Goal: Information Seeking & Learning: Learn about a topic

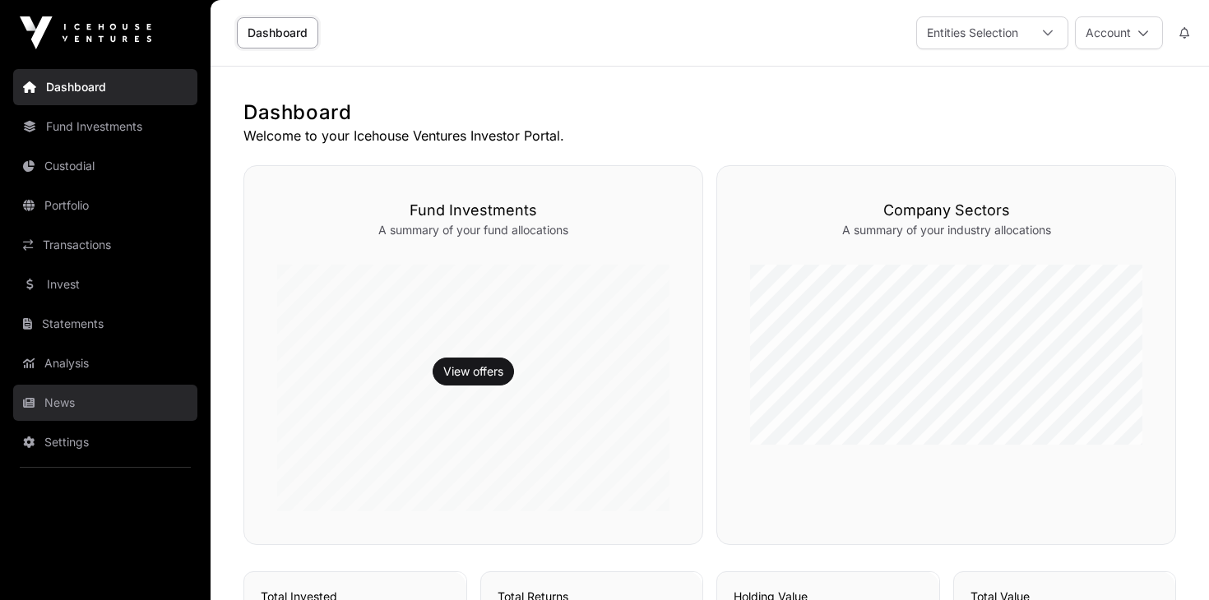
click at [41, 395] on link "News" at bounding box center [105, 403] width 184 height 36
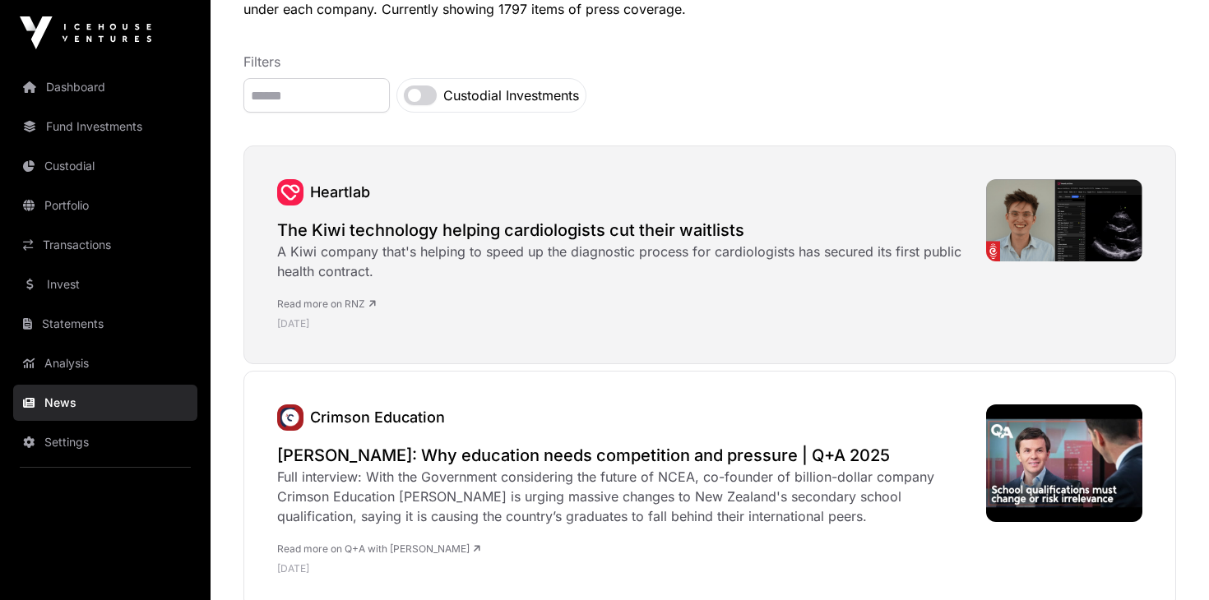
scroll to position [165, 0]
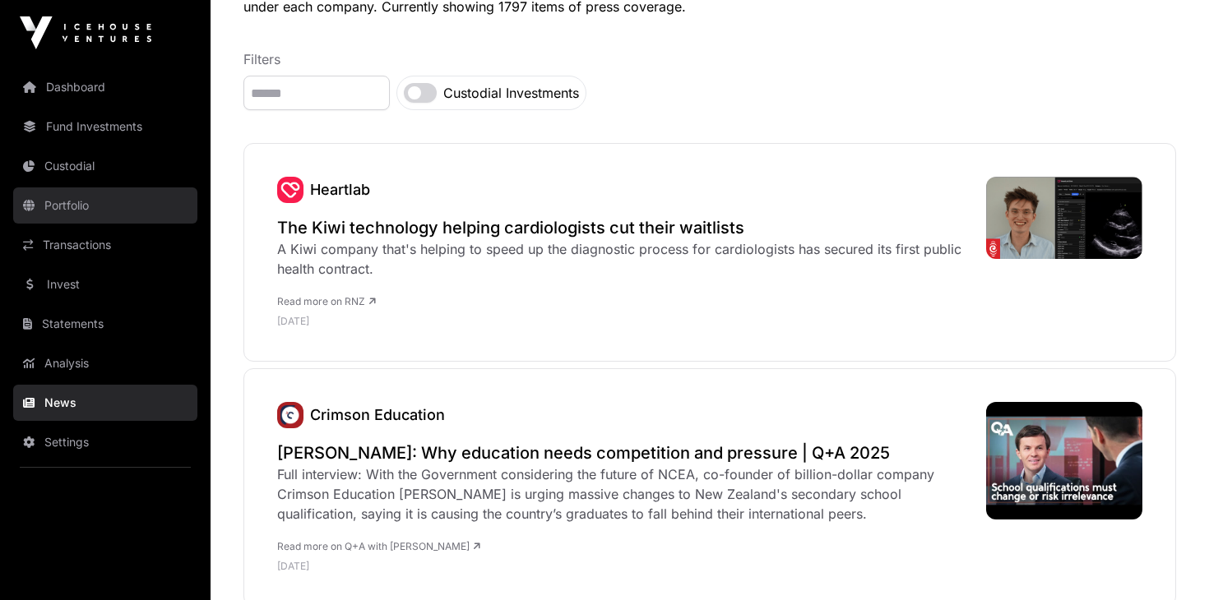
click at [42, 207] on link "Portfolio" at bounding box center [105, 205] width 184 height 36
click at [68, 205] on link "Portfolio" at bounding box center [105, 205] width 184 height 36
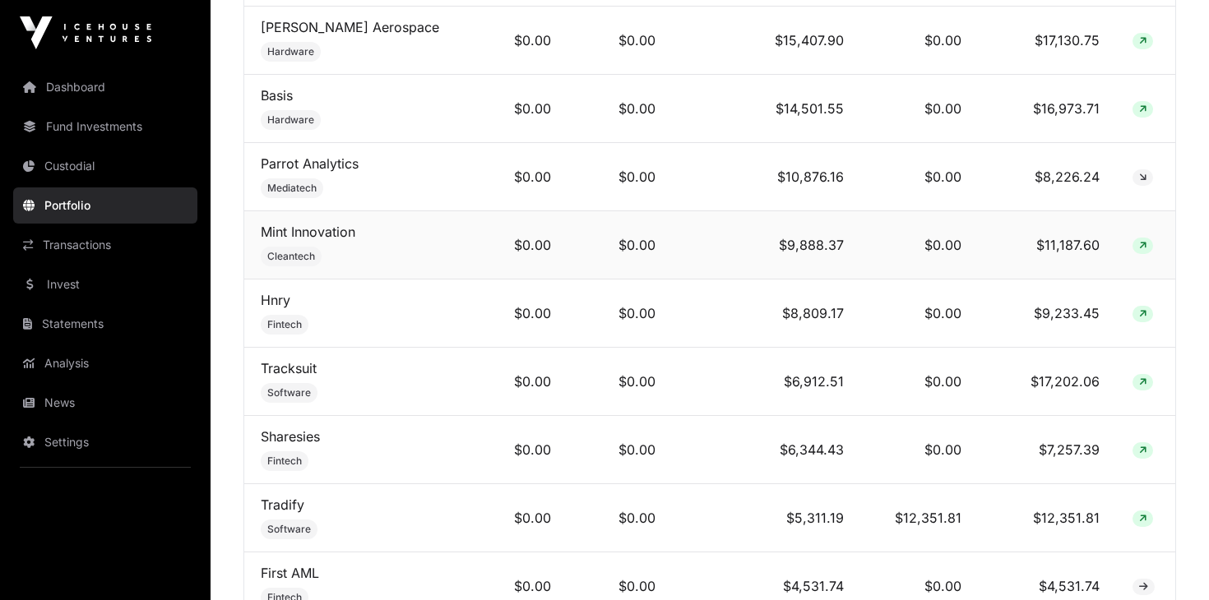
scroll to position [916, 0]
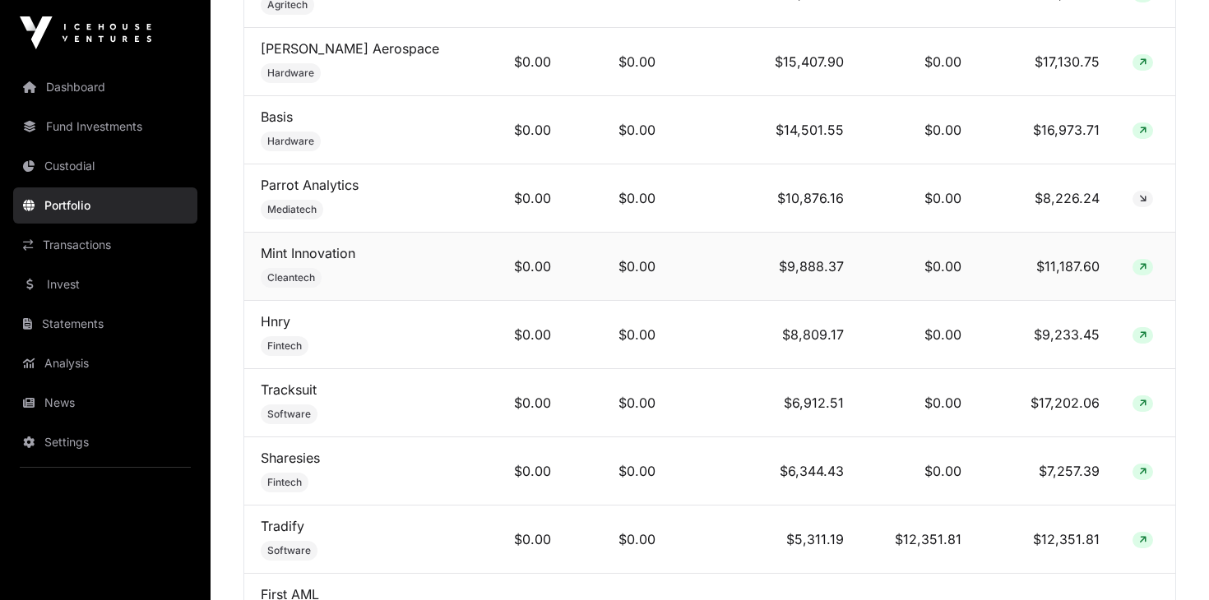
click at [293, 269] on td "Mint Innovation Cleantech" at bounding box center [358, 267] width 228 height 68
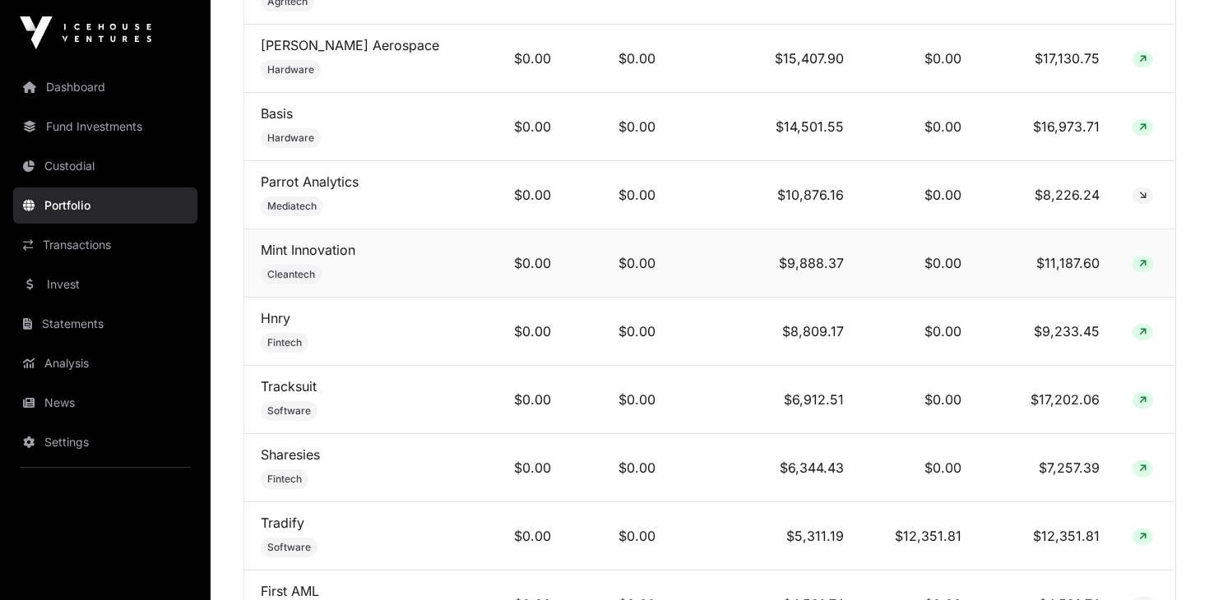
scroll to position [923, 0]
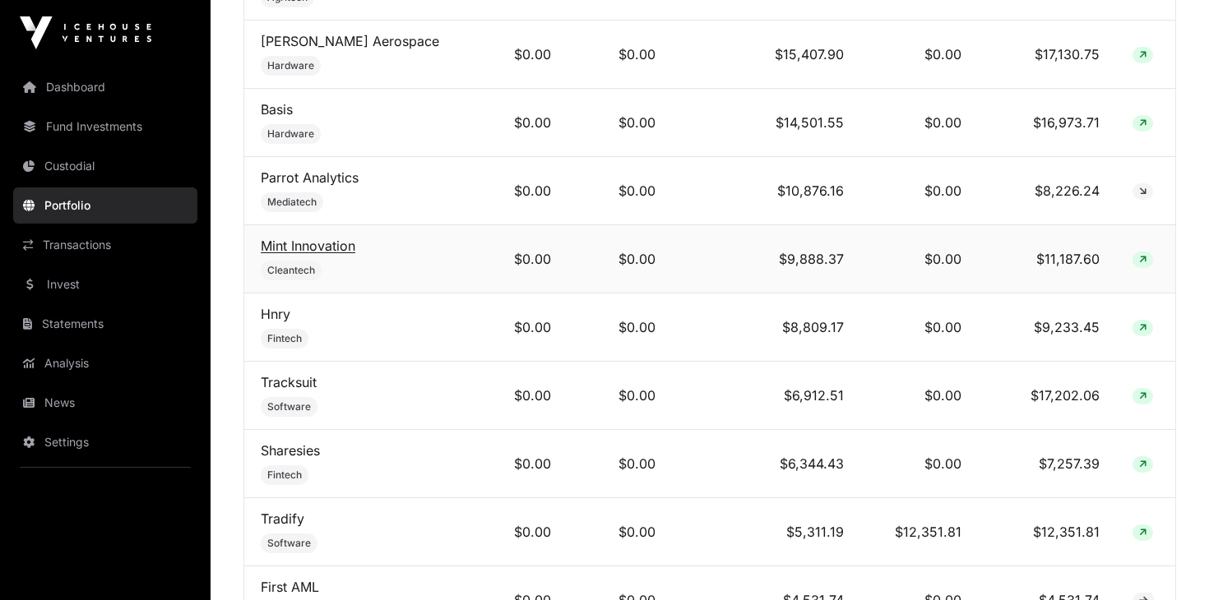
click at [287, 248] on link "Mint Innovation" at bounding box center [308, 246] width 95 height 16
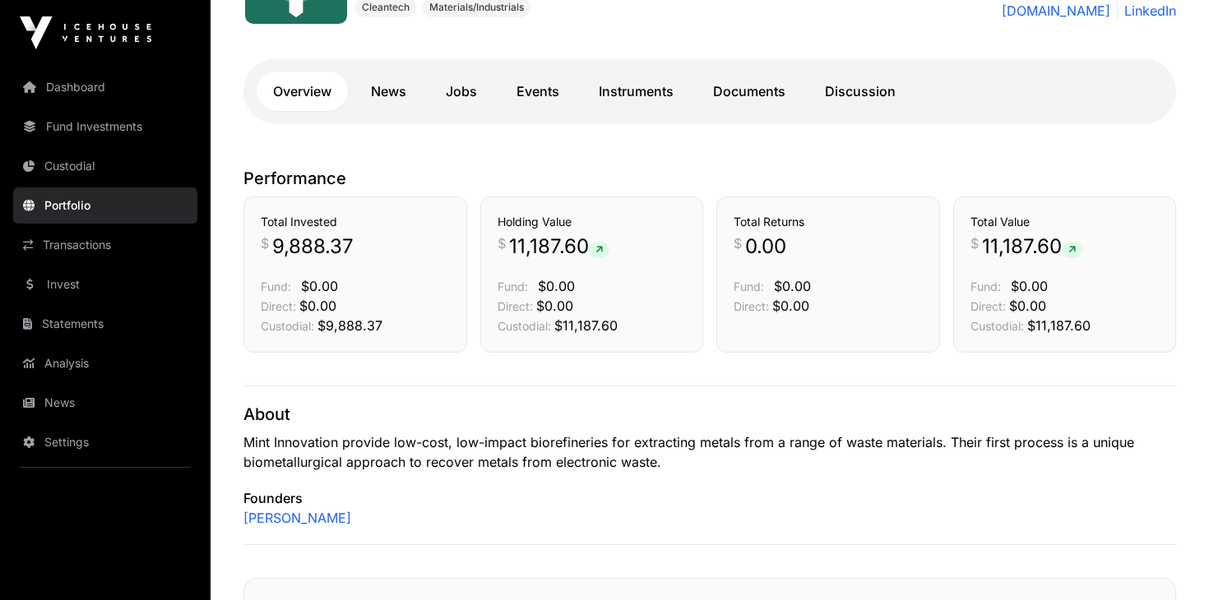
scroll to position [280, 0]
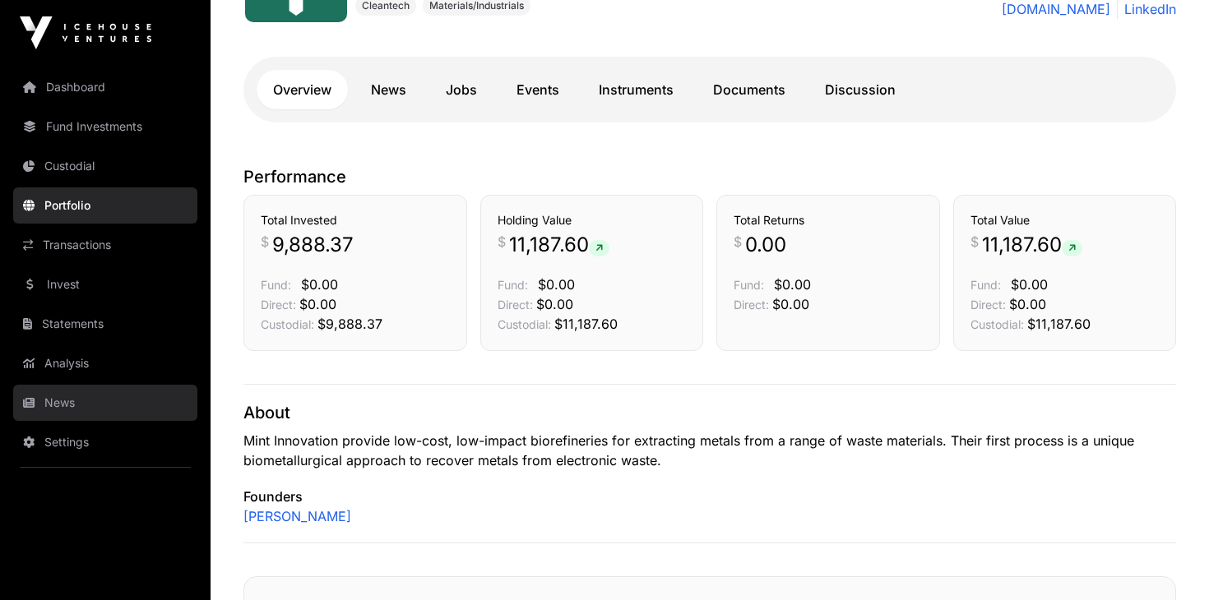
click at [61, 401] on link "News" at bounding box center [105, 403] width 184 height 36
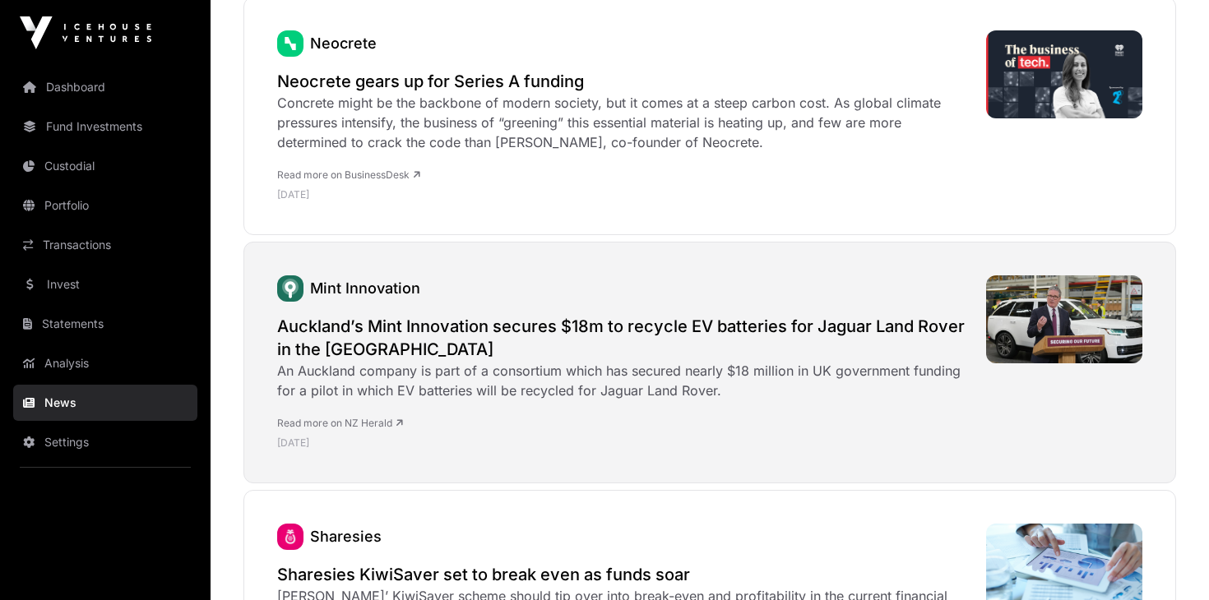
scroll to position [1253, 0]
click at [335, 426] on link "Read more on NZ Herald" at bounding box center [340, 422] width 126 height 12
